Goal: Task Accomplishment & Management: Manage account settings

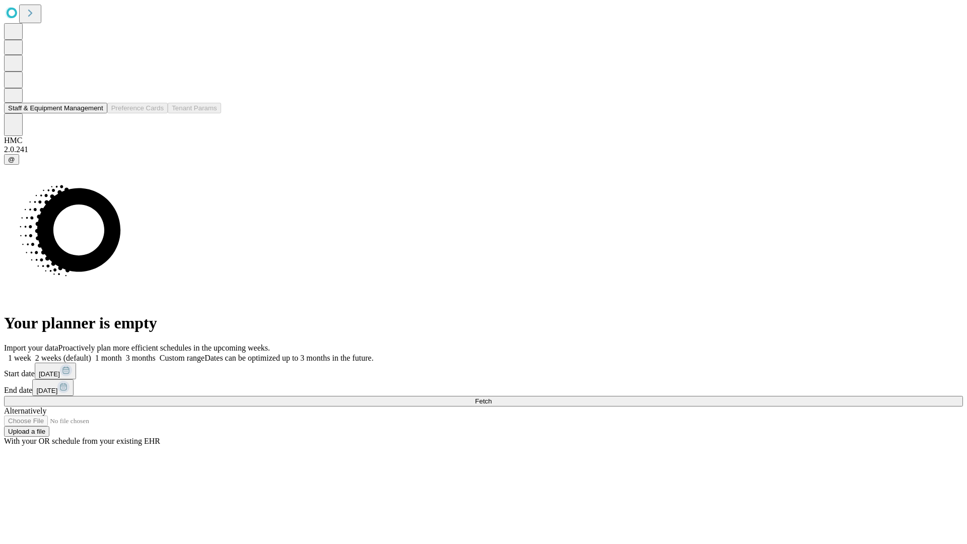
click at [96, 113] on button "Staff & Equipment Management" at bounding box center [55, 108] width 103 height 11
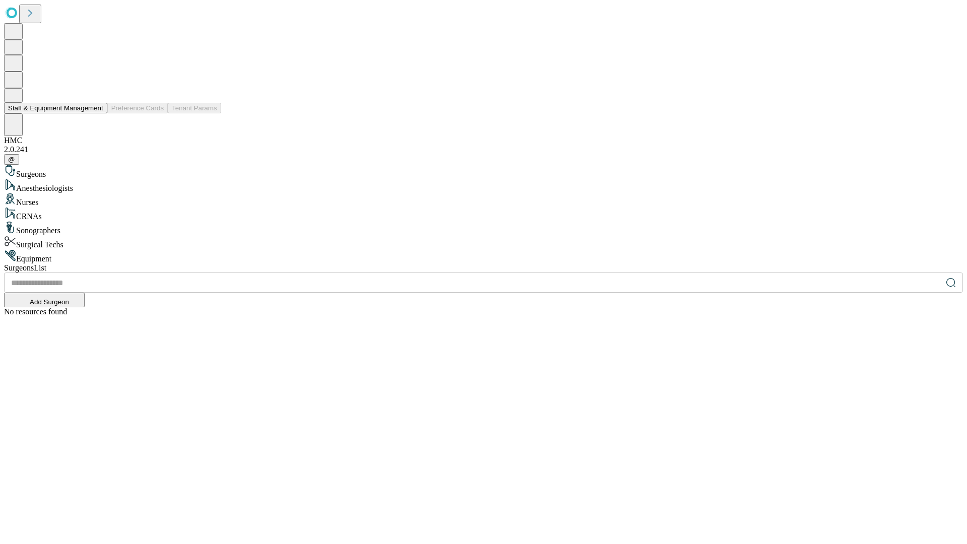
click at [96, 113] on button "Staff & Equipment Management" at bounding box center [55, 108] width 103 height 11
